Goal: Task Accomplishment & Management: Use online tool/utility

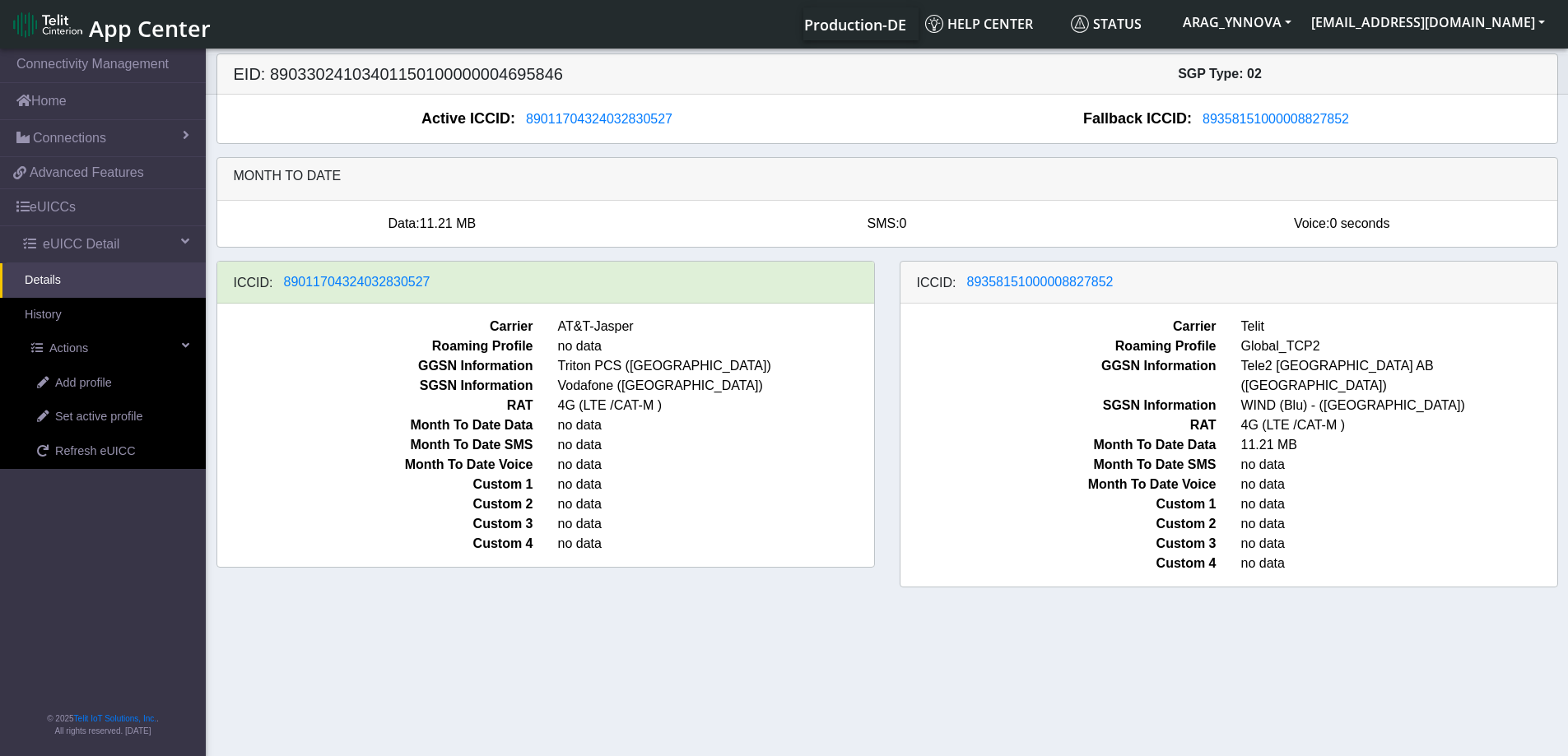
click at [59, 285] on link "Details" at bounding box center [103, 280] width 206 height 35
click at [91, 461] on span "Refresh eUICC" at bounding box center [95, 452] width 81 height 18
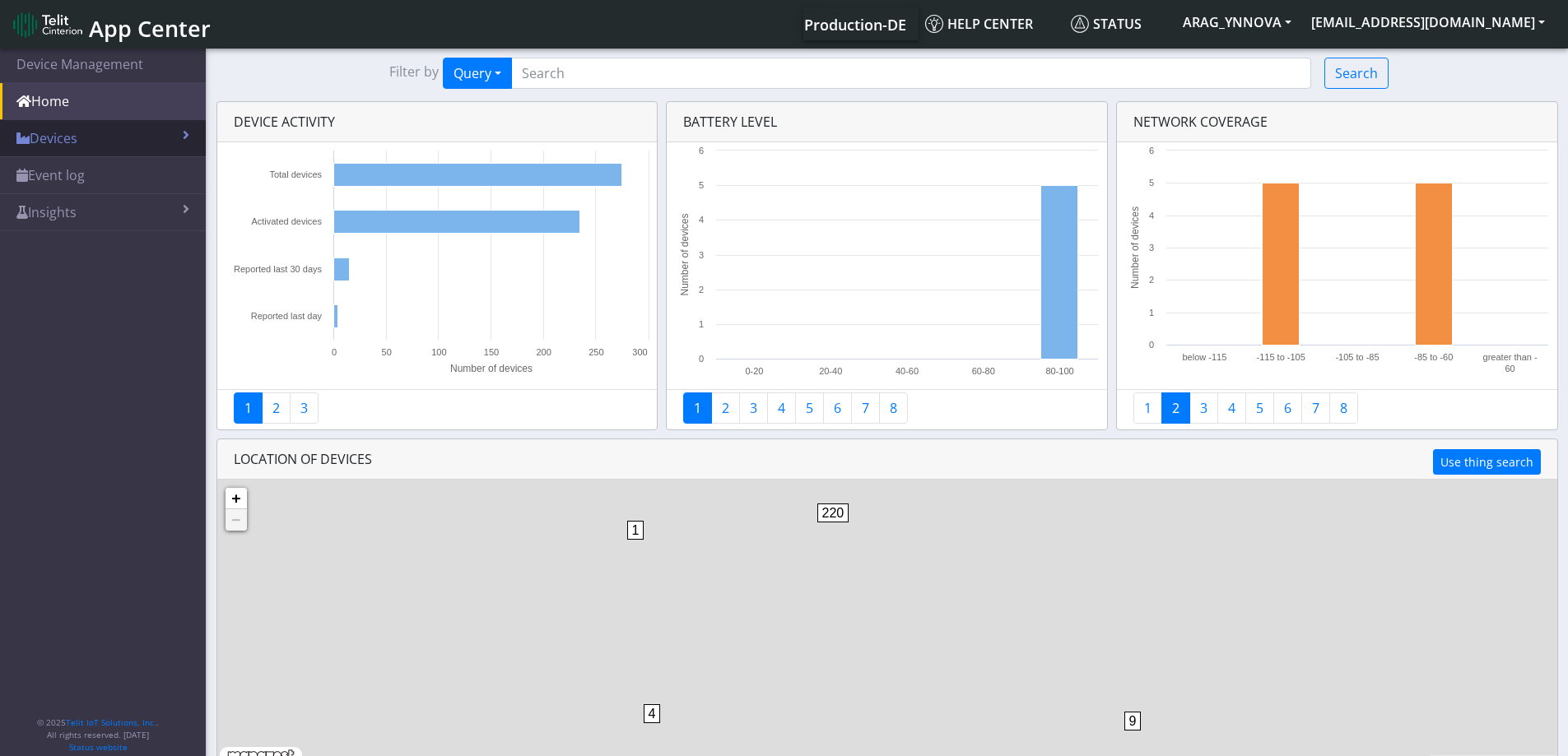
click at [86, 146] on link "Devices" at bounding box center [103, 138] width 206 height 36
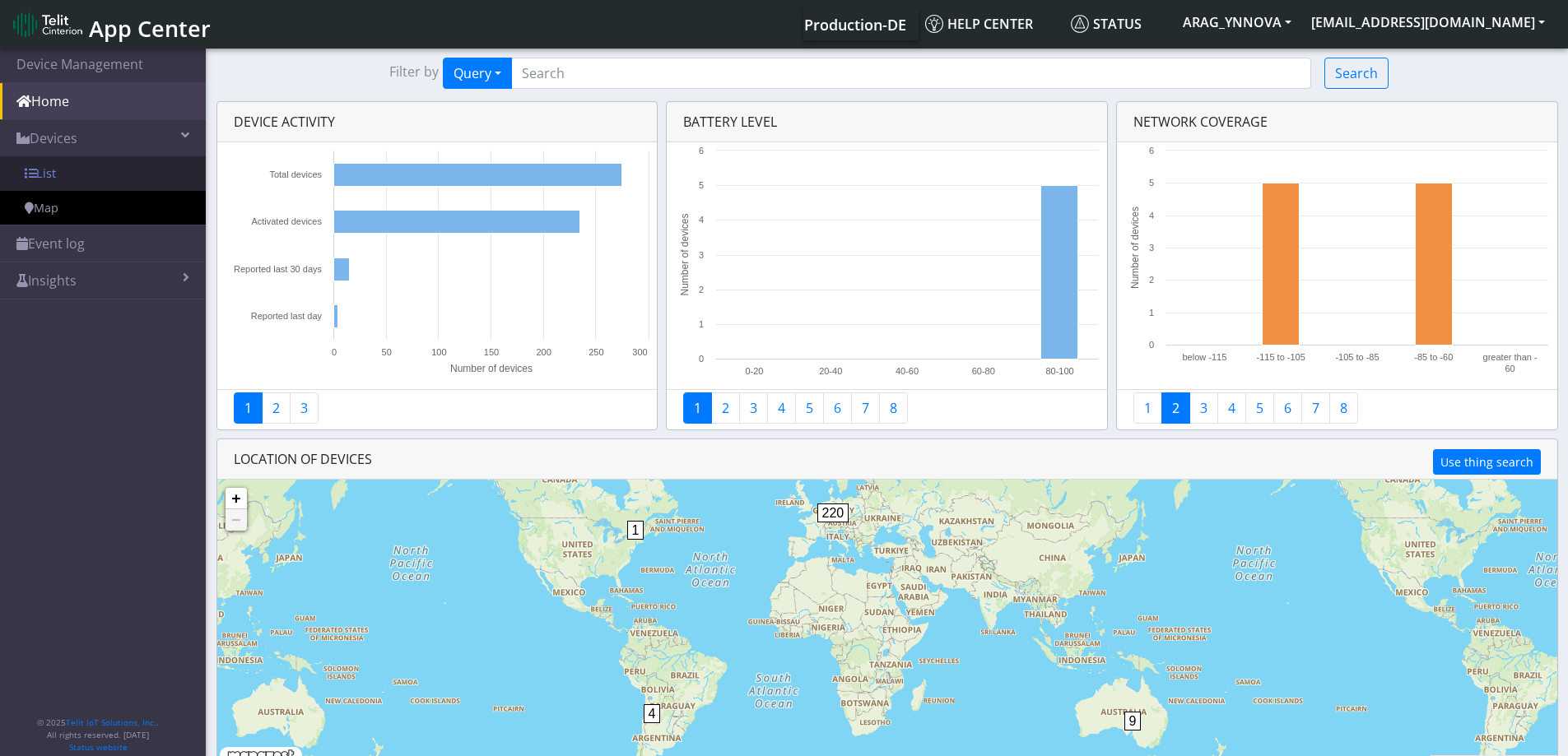
click at [89, 179] on link "List" at bounding box center [103, 173] width 206 height 35
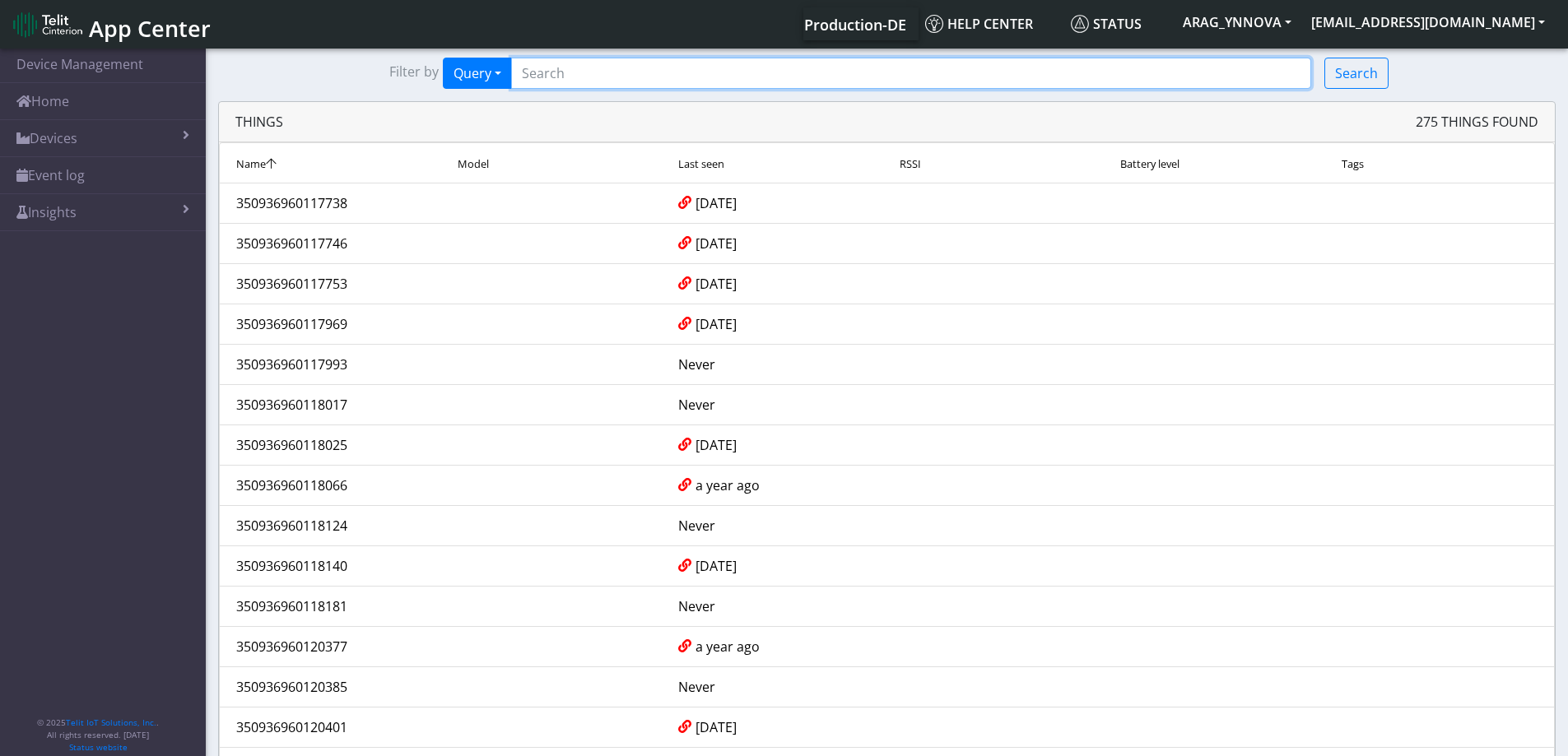
click at [587, 67] on input "Search..." at bounding box center [911, 73] width 800 height 31
paste input "minicom -D /dev/ttyUSB1"
type input "minicom -D /dev/ttyUSB1"
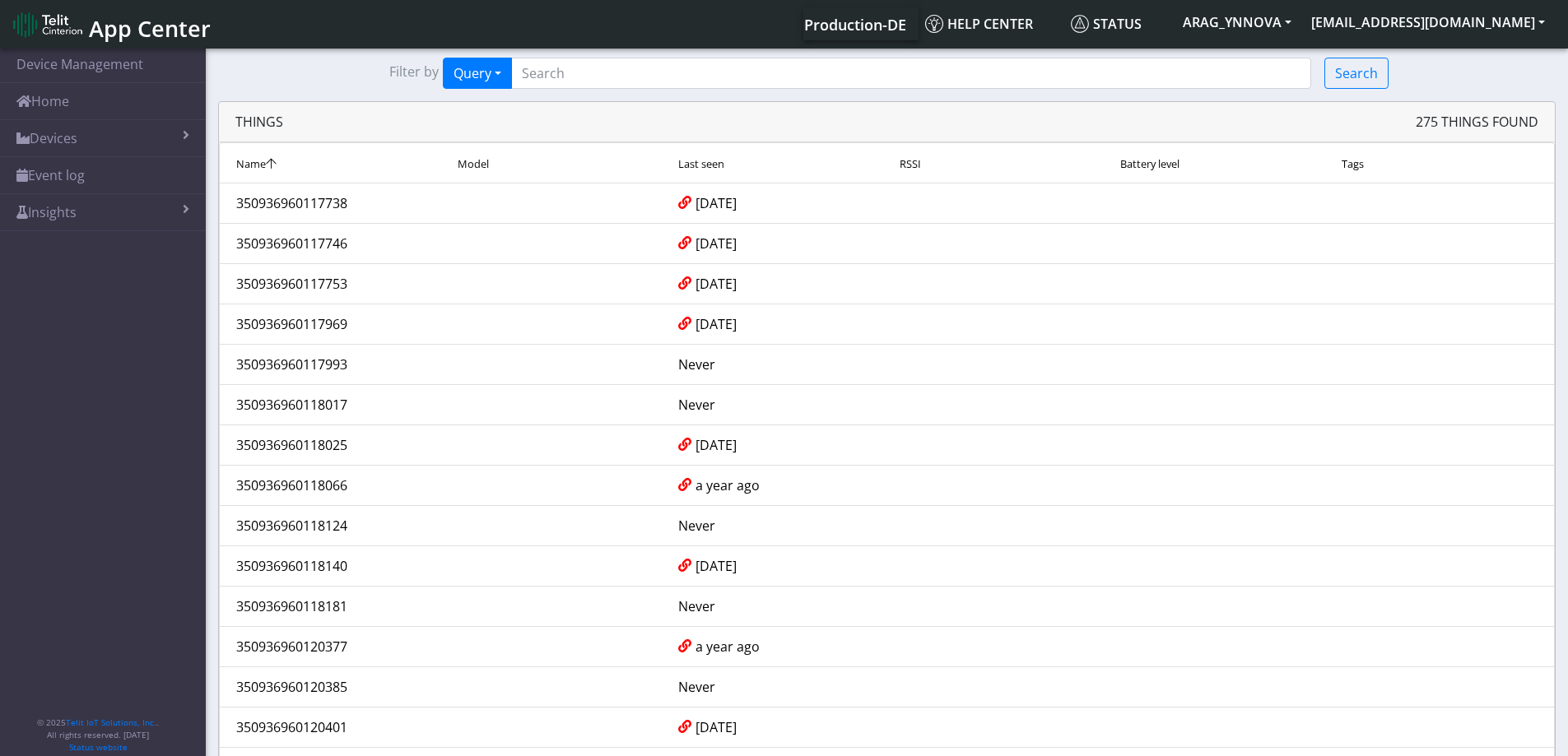
click at [714, 162] on span "Last seen" at bounding box center [701, 163] width 46 height 15
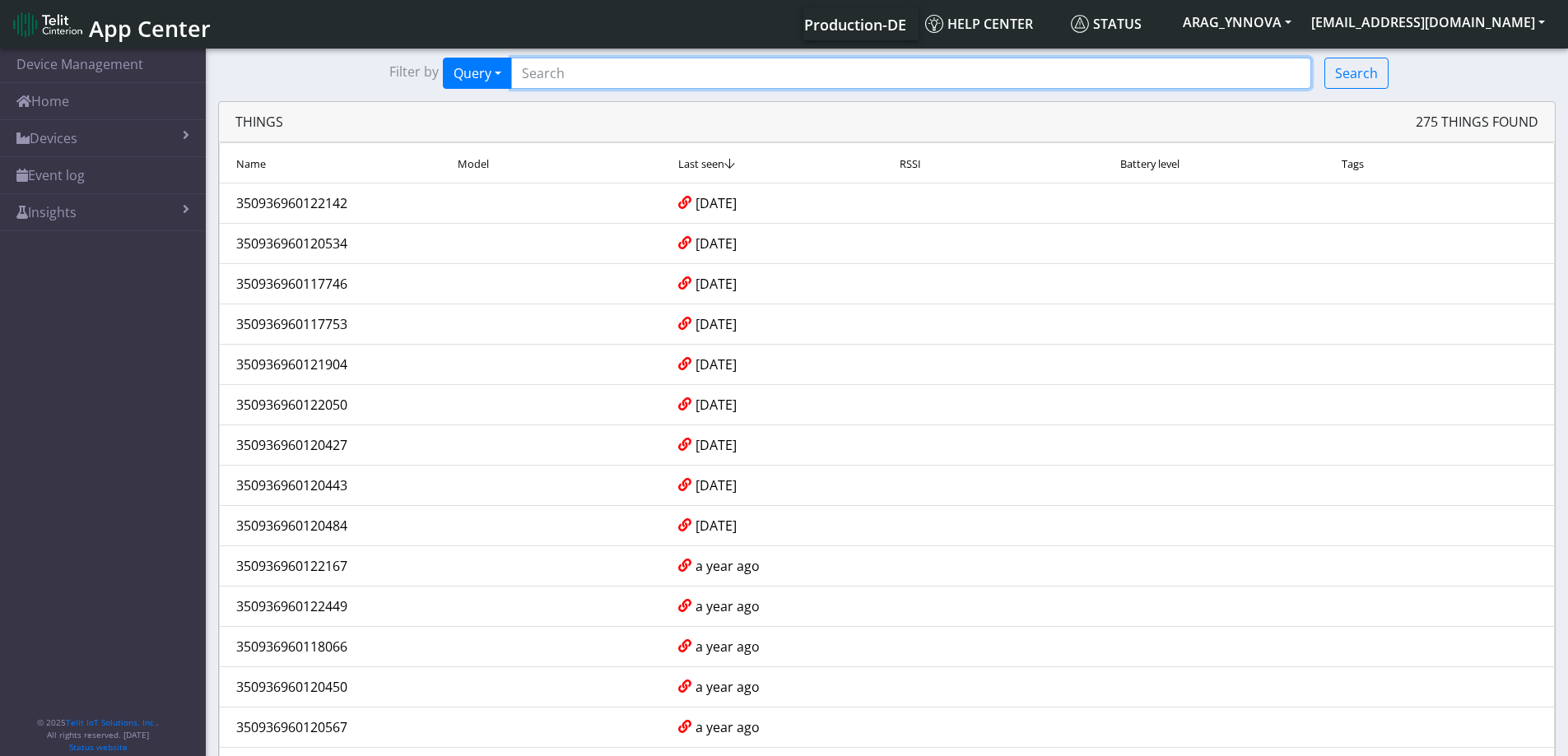
click at [610, 84] on input "Search..." at bounding box center [911, 73] width 800 height 31
paste input "350936960163443"
type input "350936960163443"
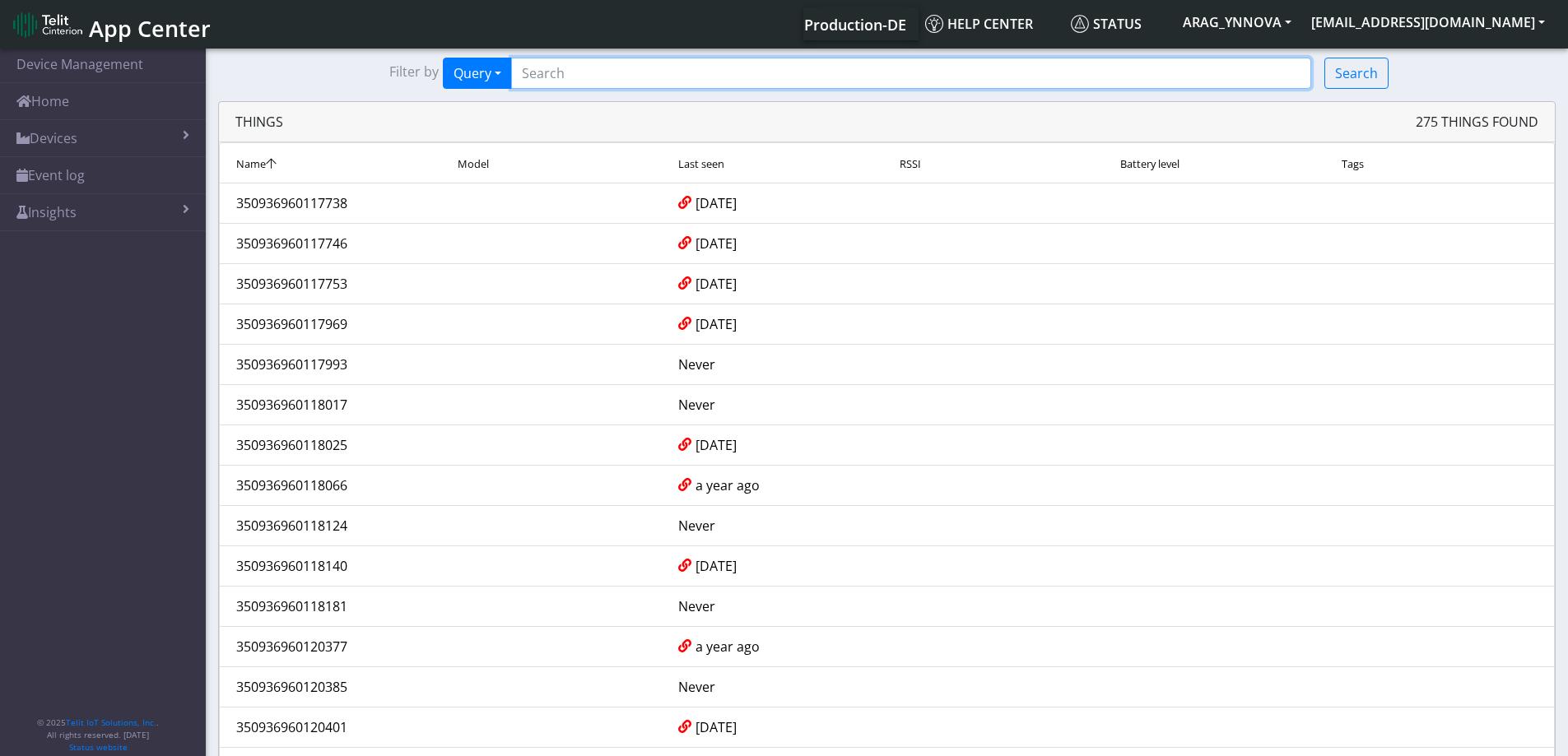
click at [706, 83] on input "Search..." at bounding box center [911, 73] width 800 height 31
paste input "350936960163443"
type input "350936960163443"
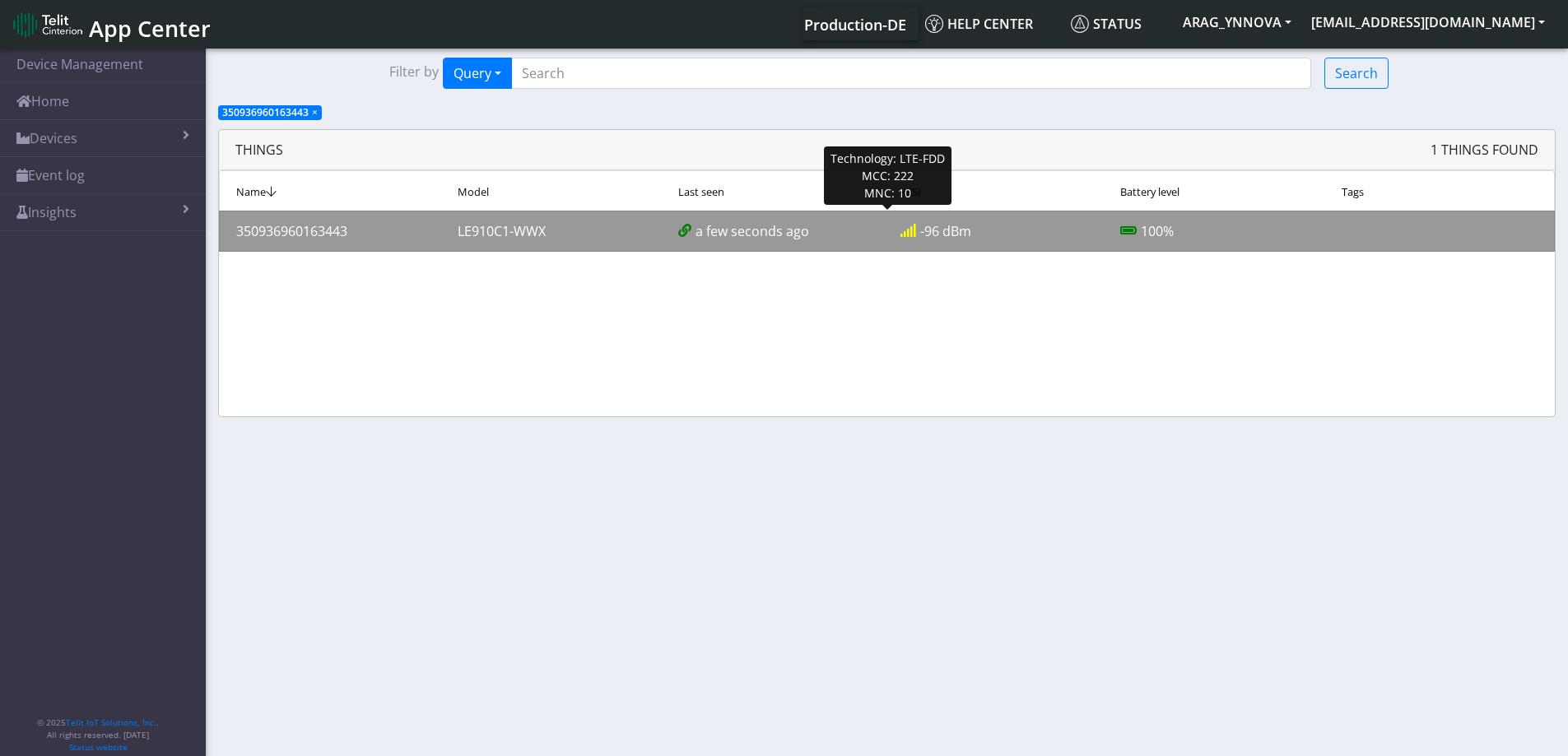
click at [555, 225] on div "LE910C1-WWX" at bounding box center [556, 232] width 222 height 20
